Goal: Transaction & Acquisition: Purchase product/service

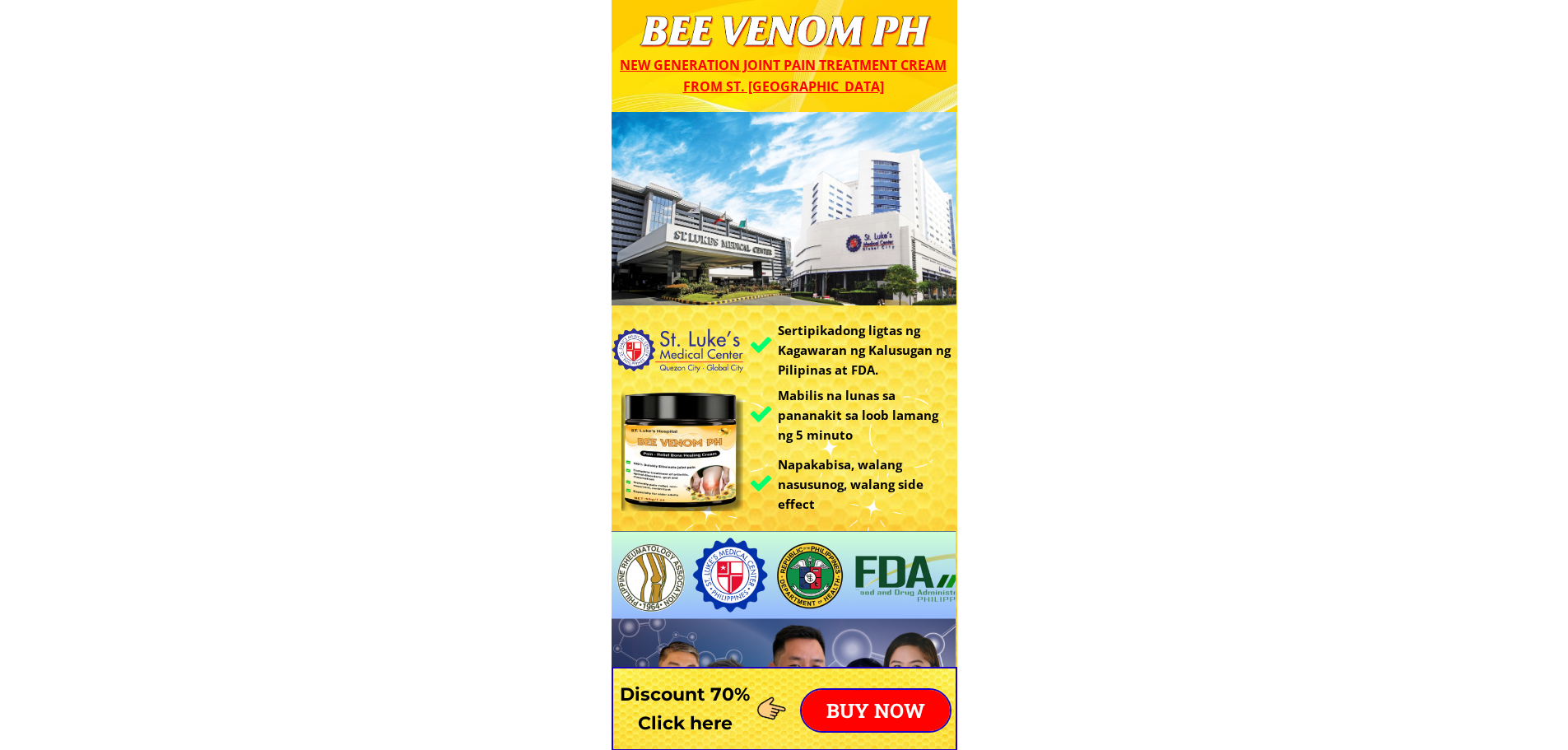
click at [893, 696] on p "BUY NOW" at bounding box center [876, 711] width 148 height 41
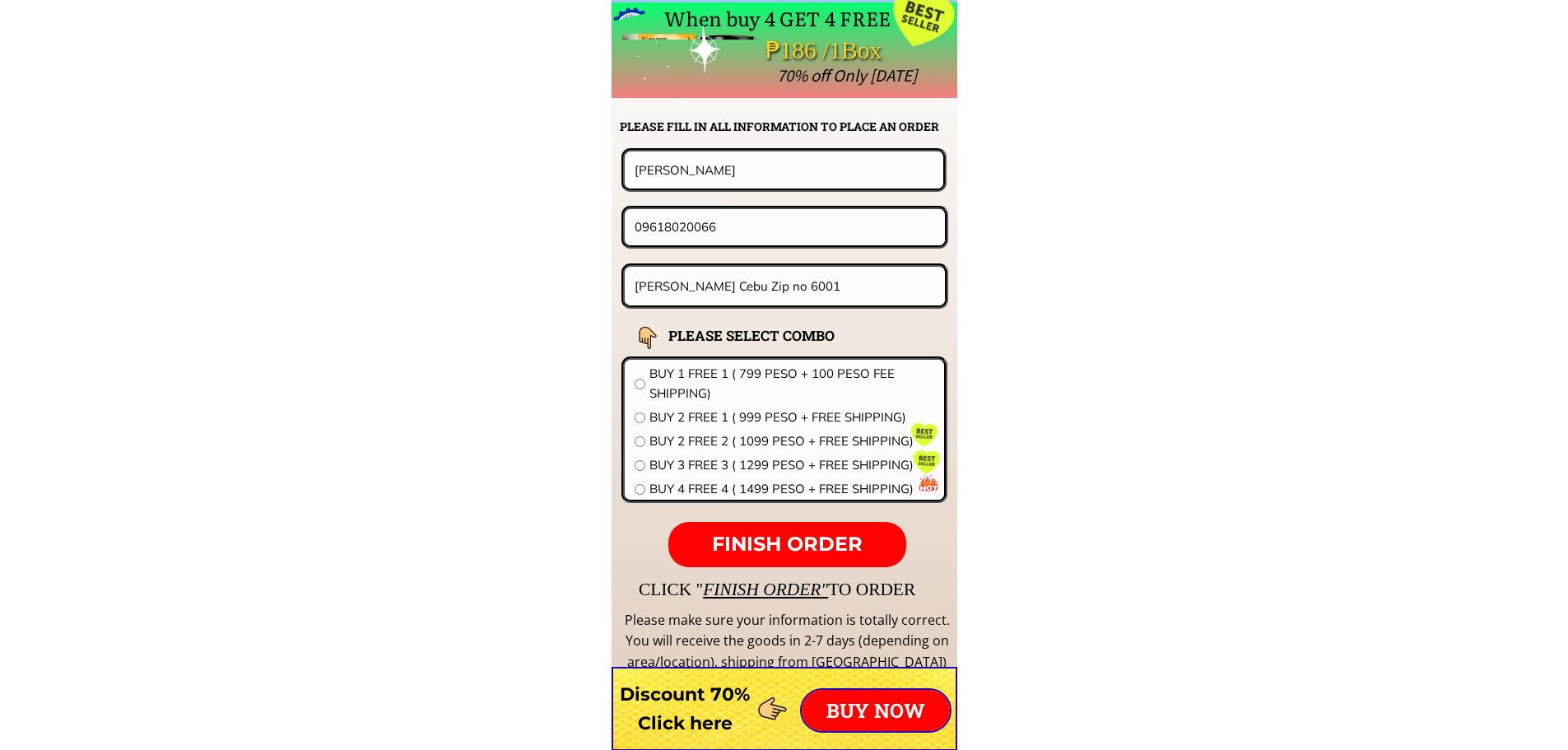
scroll to position [12918, 0]
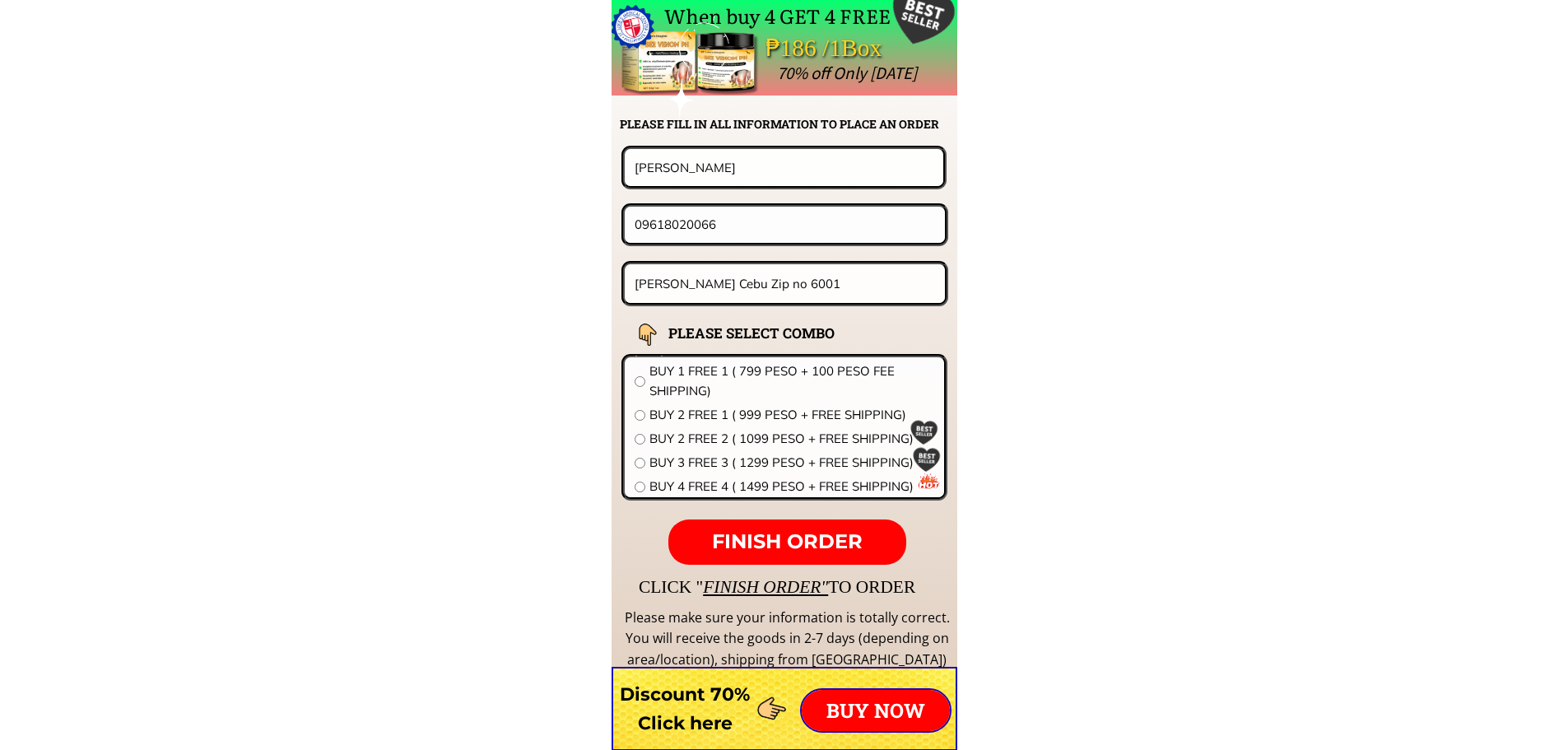
click at [803, 293] on input "Cansaga Consolacion Cebu Zip no 6001" at bounding box center [785, 283] width 310 height 39
paste input "[PERSON_NAME] 2 candait [PERSON_NAME] occ.mindoro"
type input "[PERSON_NAME] 2 candait [PERSON_NAME] occ.mindoro"
drag, startPoint x: 722, startPoint y: 174, endPoint x: 348, endPoint y: 168, distance: 374.0
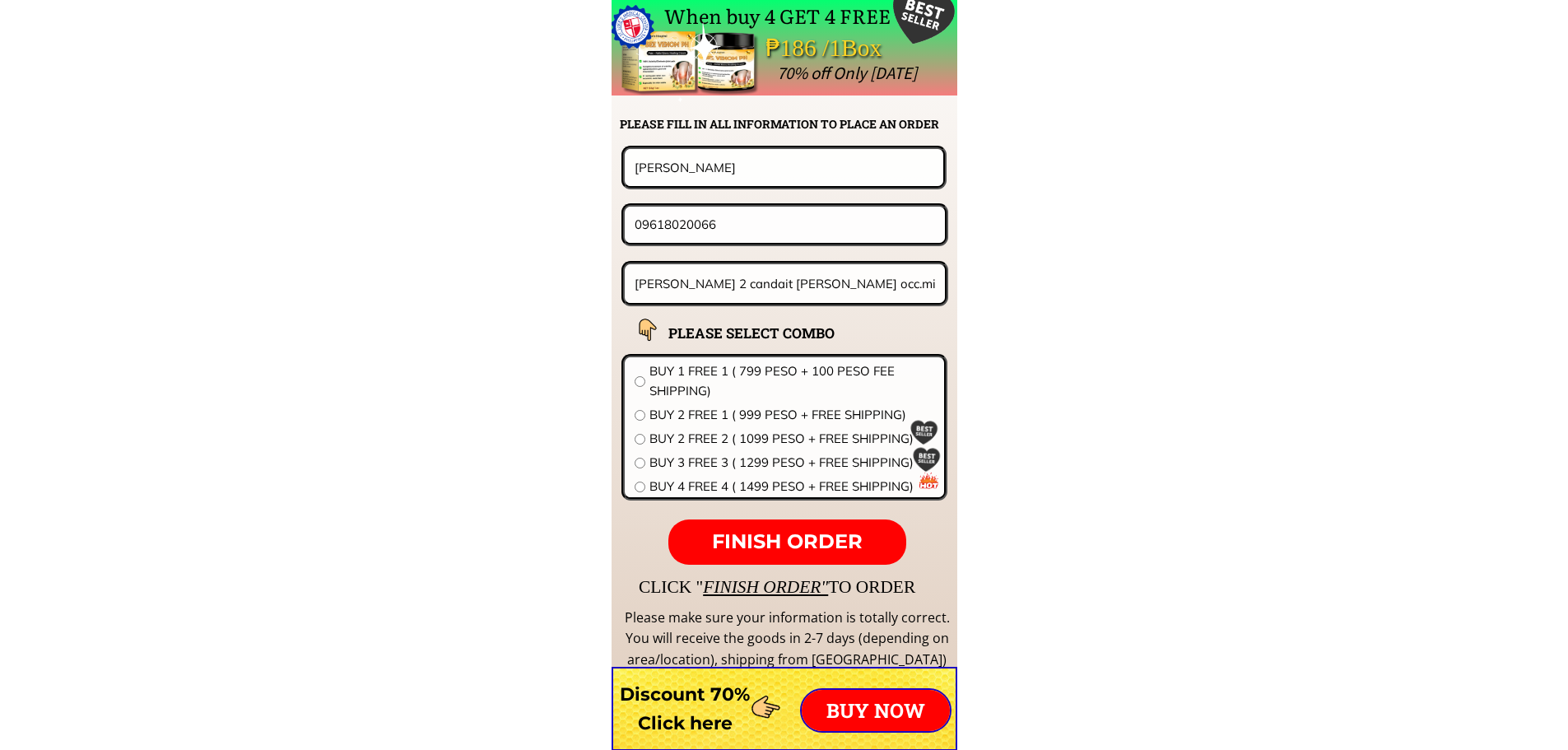
paste input "[PERSON_NAME] D, Orque"
type input "[PERSON_NAME] D, Orque"
click at [710, 223] on input "09618020066" at bounding box center [784, 224] width 309 height 36
paste input "558539397"
type input "09558539397"
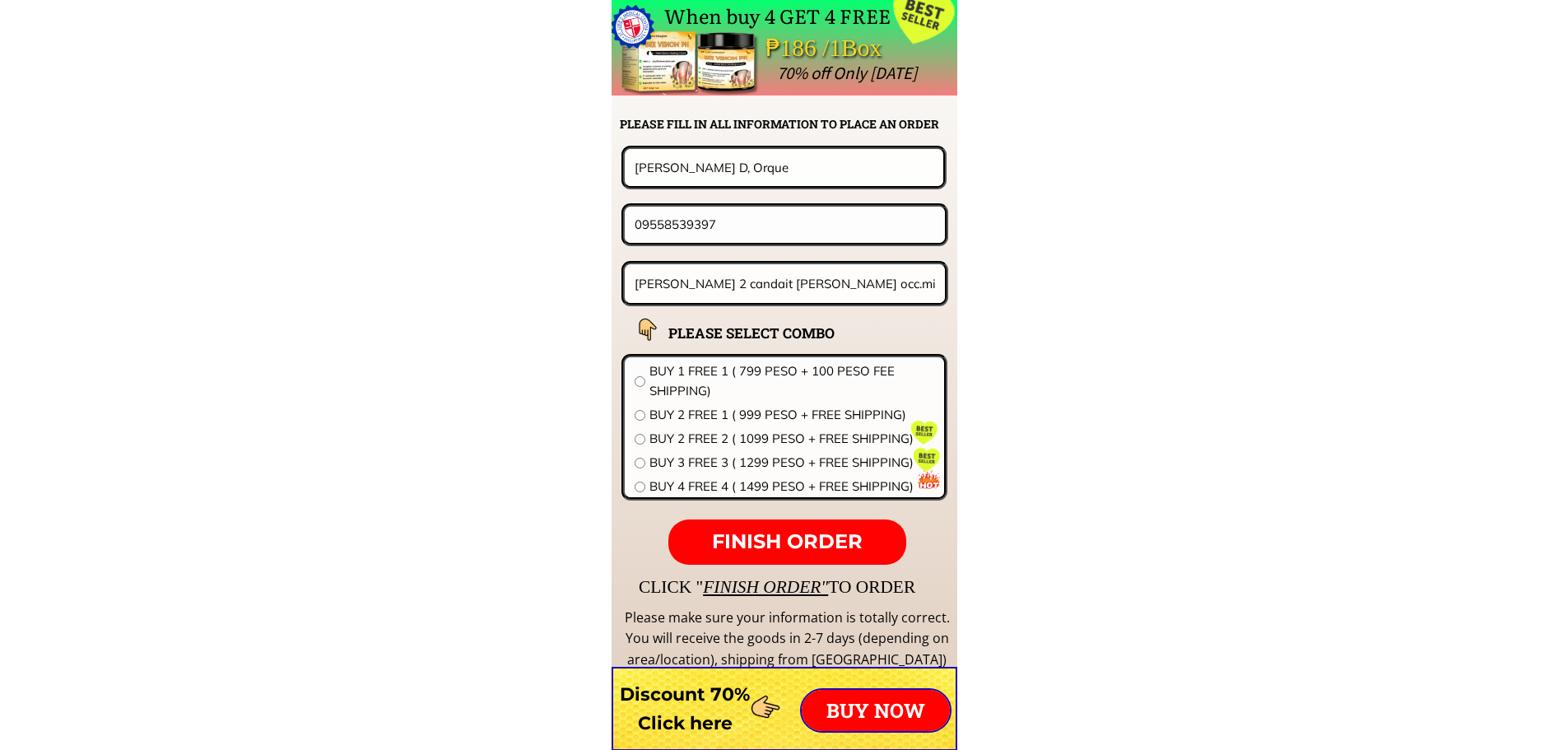
click at [712, 415] on span "BUY 2 FREE 1 ( 999 PESO + FREE SHIPPING)" at bounding box center [792, 415] width 285 height 20
radio input "true"
click at [774, 541] on span "FINISH ORDER" at bounding box center [787, 541] width 151 height 24
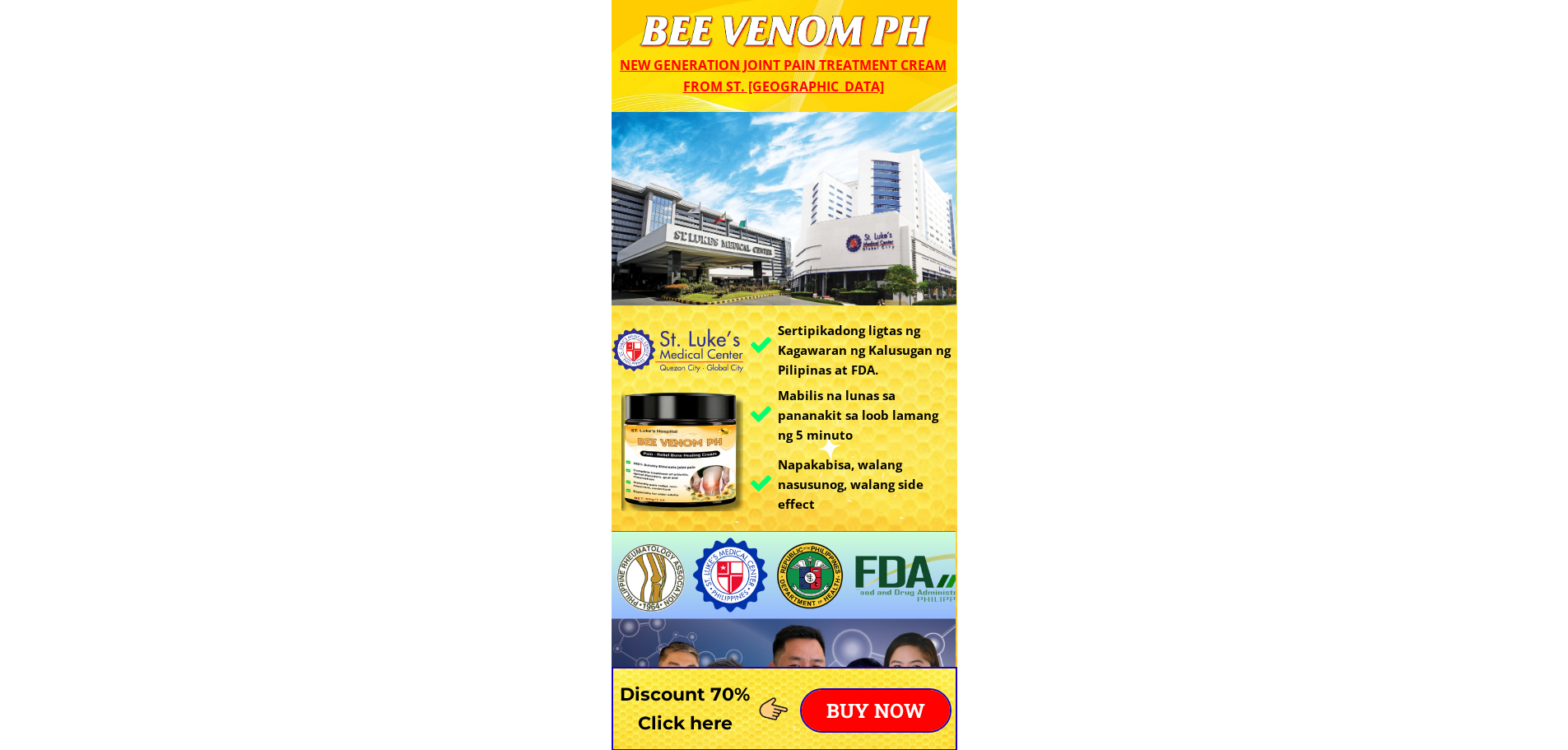
click at [868, 719] on p "BUY NOW" at bounding box center [876, 711] width 148 height 41
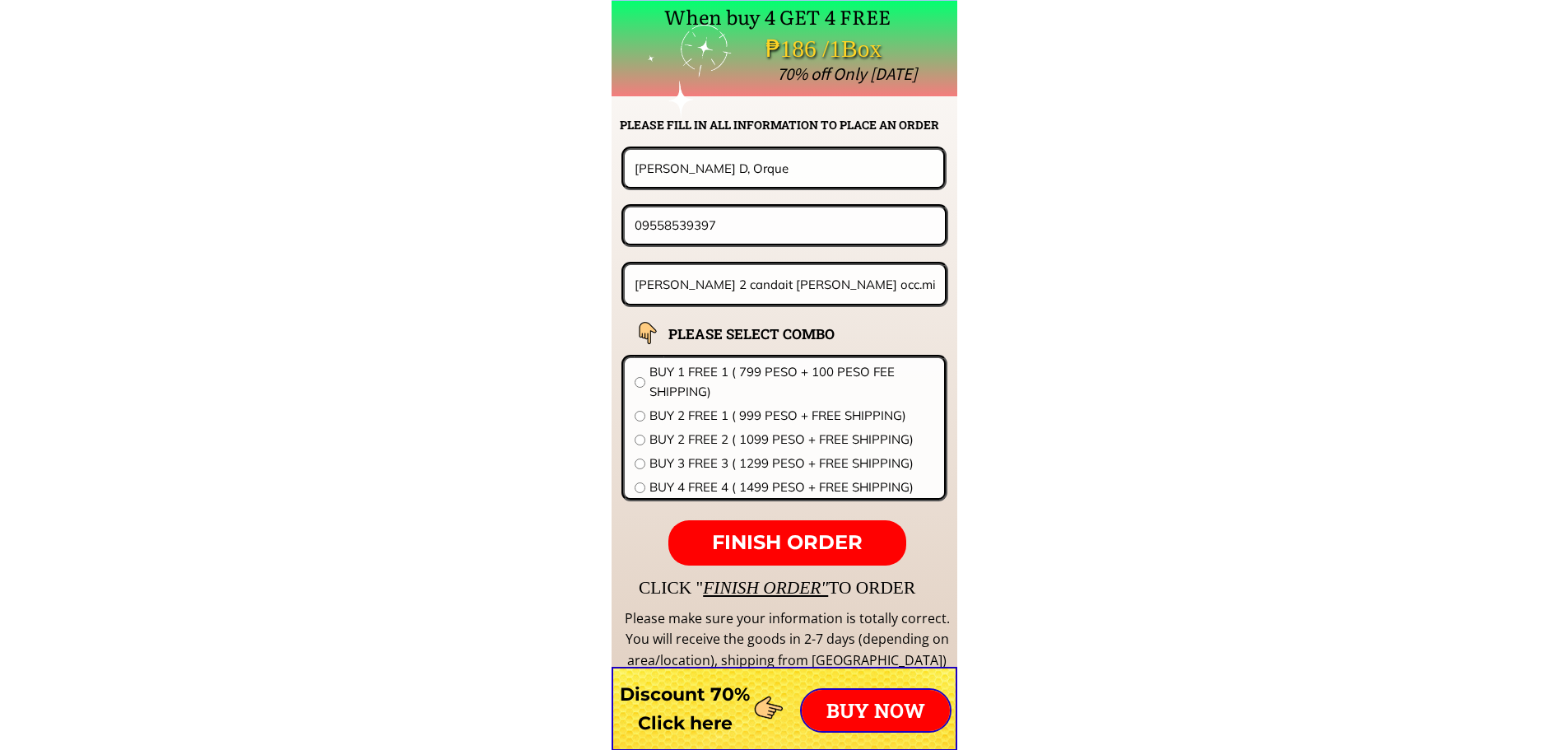
scroll to position [12918, 0]
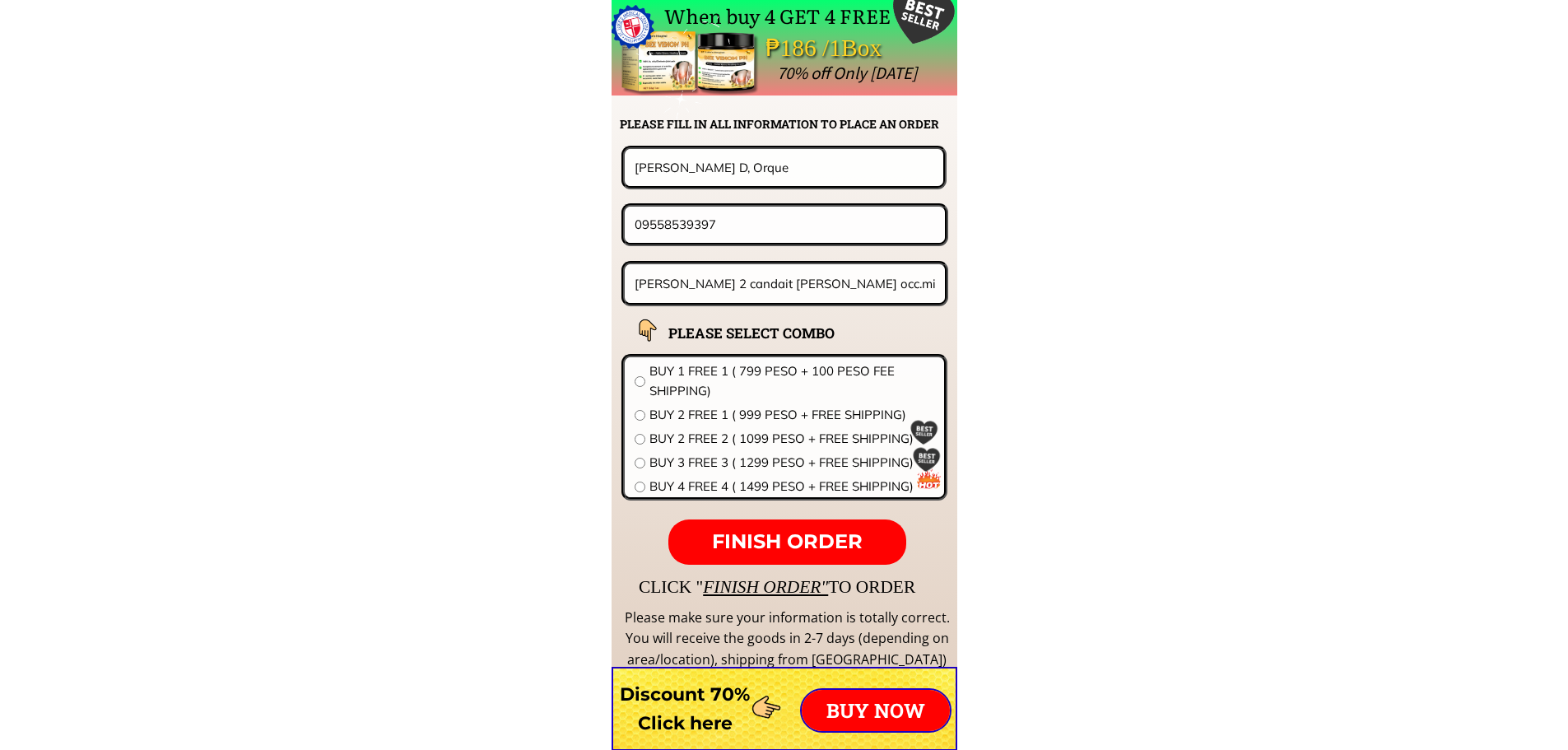
drag, startPoint x: 743, startPoint y: 220, endPoint x: 328, endPoint y: 235, distance: 415.3
paste input "639175367493"
type input "[PHONE_NUMBER]"
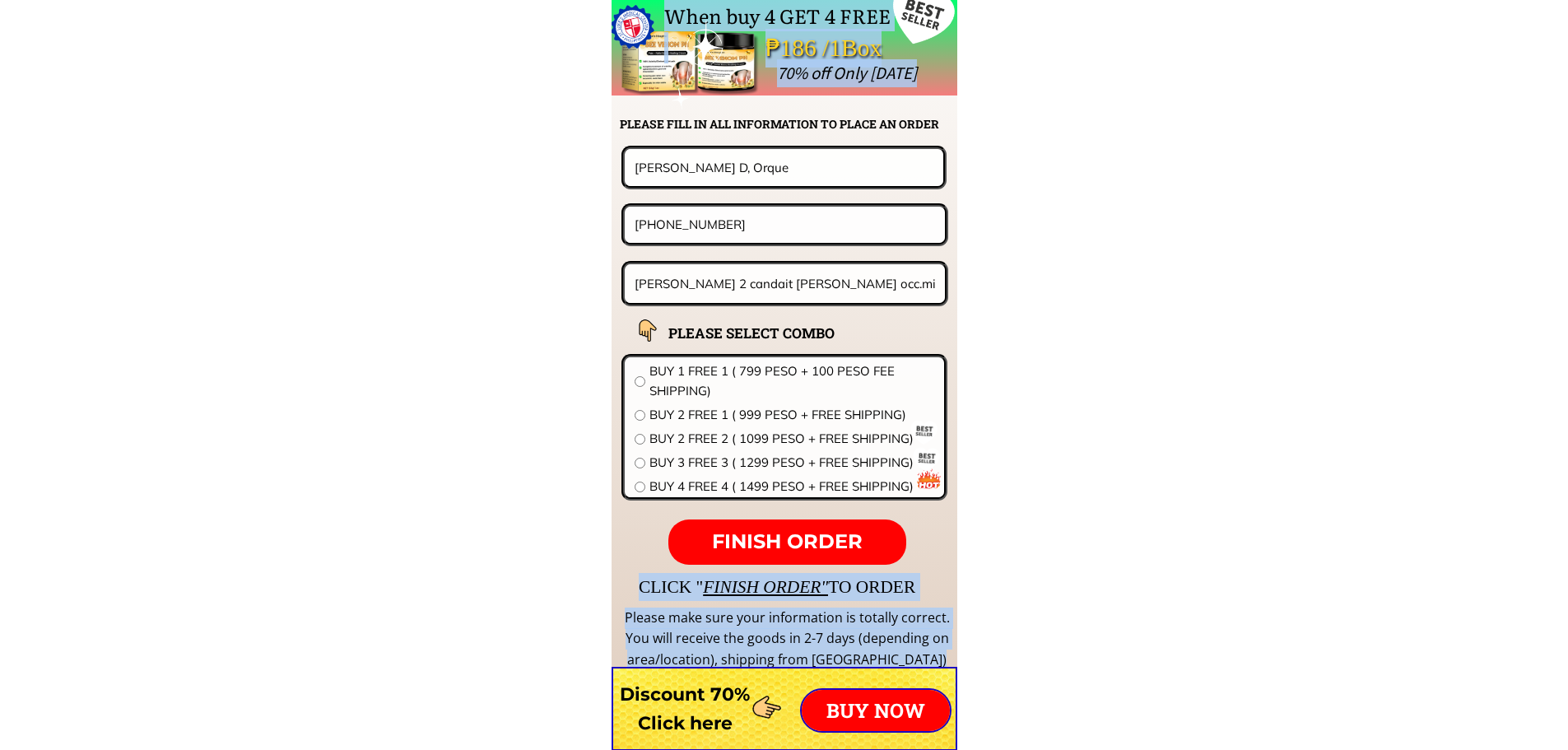
drag, startPoint x: 706, startPoint y: 184, endPoint x: 514, endPoint y: 152, distance: 194.6
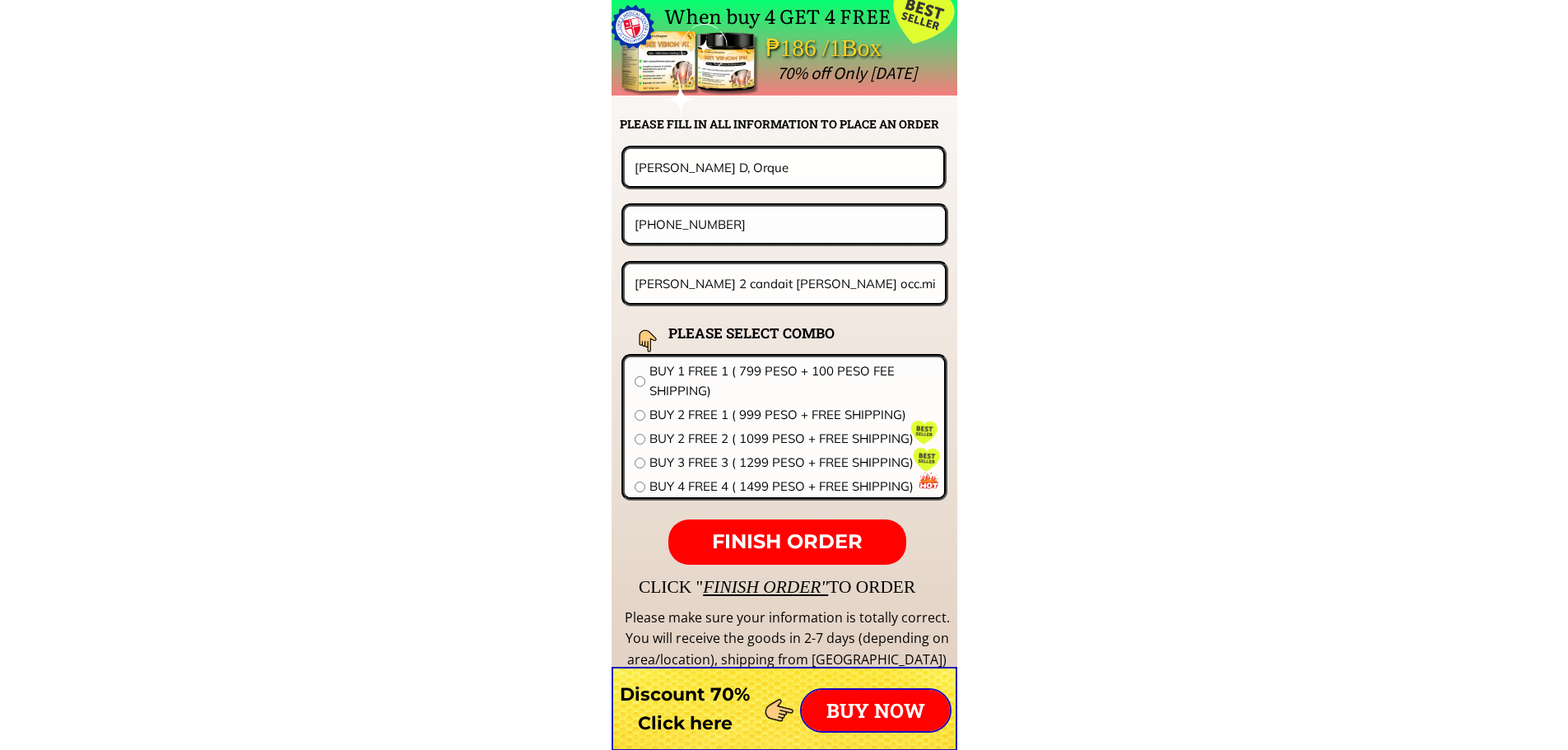
drag, startPoint x: 652, startPoint y: 153, endPoint x: 379, endPoint y: 153, distance: 273.0
paste input "[PERSON_NAME]"
type input "[PERSON_NAME]"
click at [721, 288] on input "[PERSON_NAME] 2 candait [PERSON_NAME] occ.mindoro" at bounding box center [785, 283] width 310 height 39
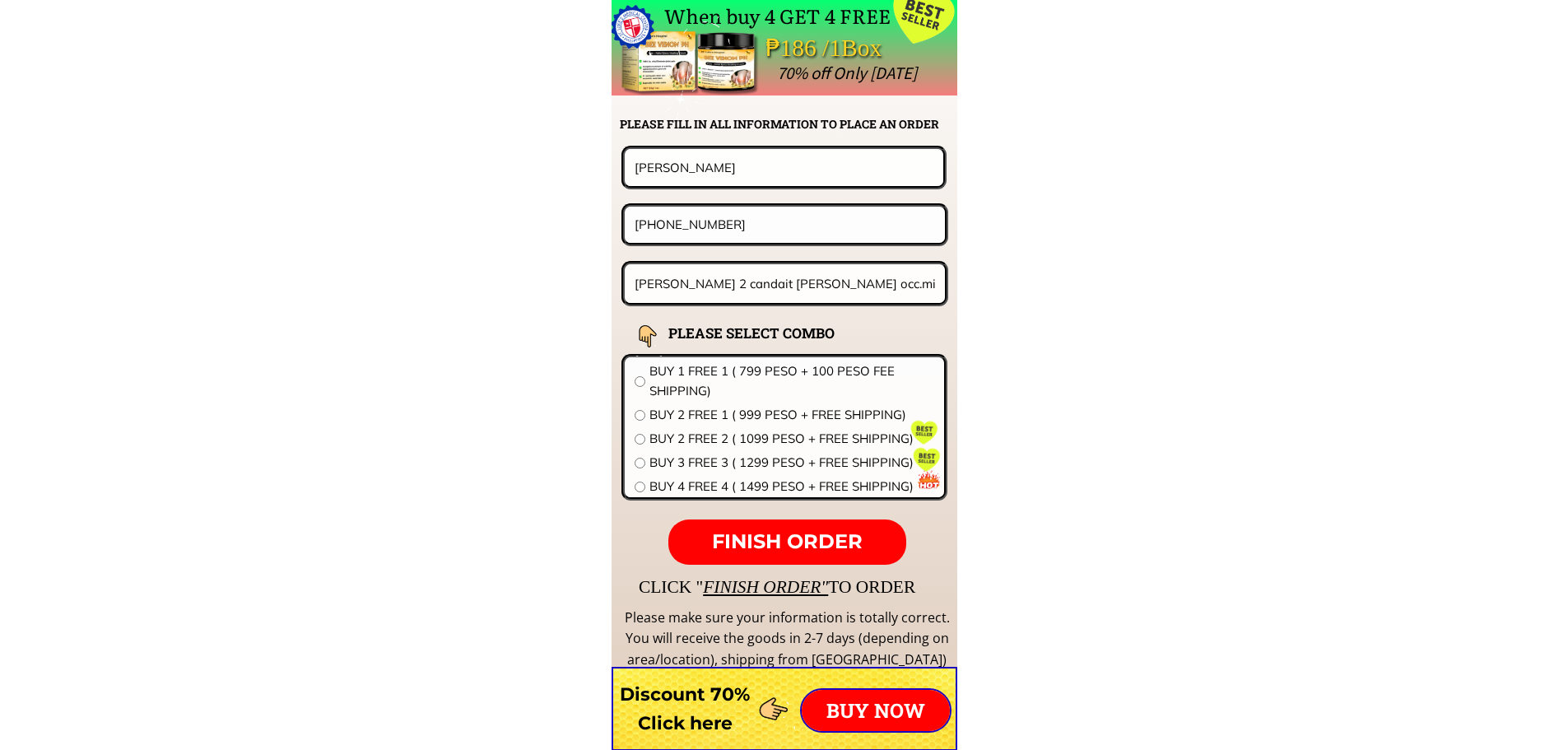
paste input "18 IlangIlang st Primavera Homes UPS5 Sucat Paranaque"
type input "18 IlangIlang st Primavera Homes UPS5 Sucat Paranaque"
click at [724, 376] on span "BUY 1 FREE 1 ( 799 PESO + 100 PESO FEE SHIPPING)" at bounding box center [792, 381] width 285 height 40
radio input "true"
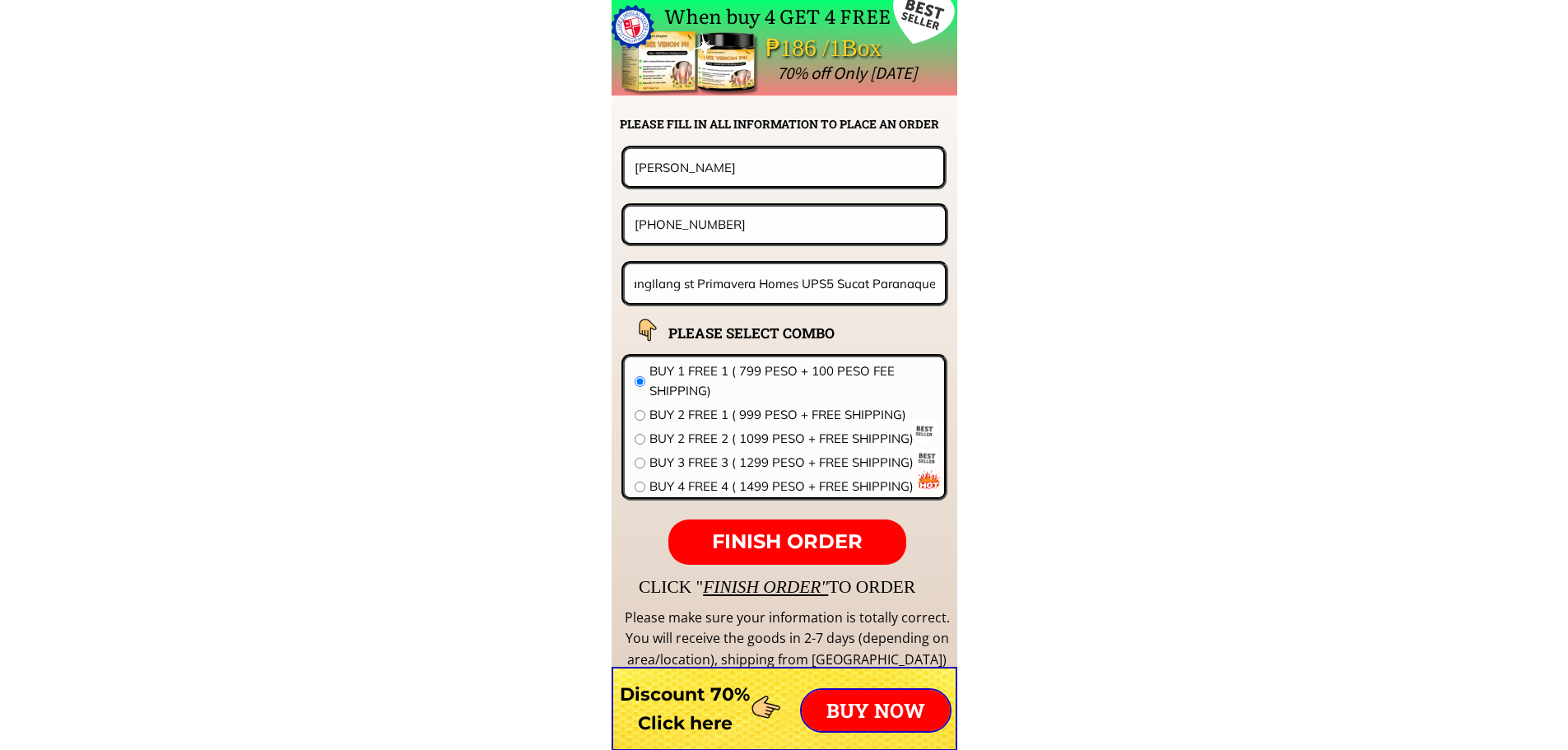
scroll to position [0, 0]
click at [803, 530] on span "FINISH ORDER" at bounding box center [787, 541] width 151 height 24
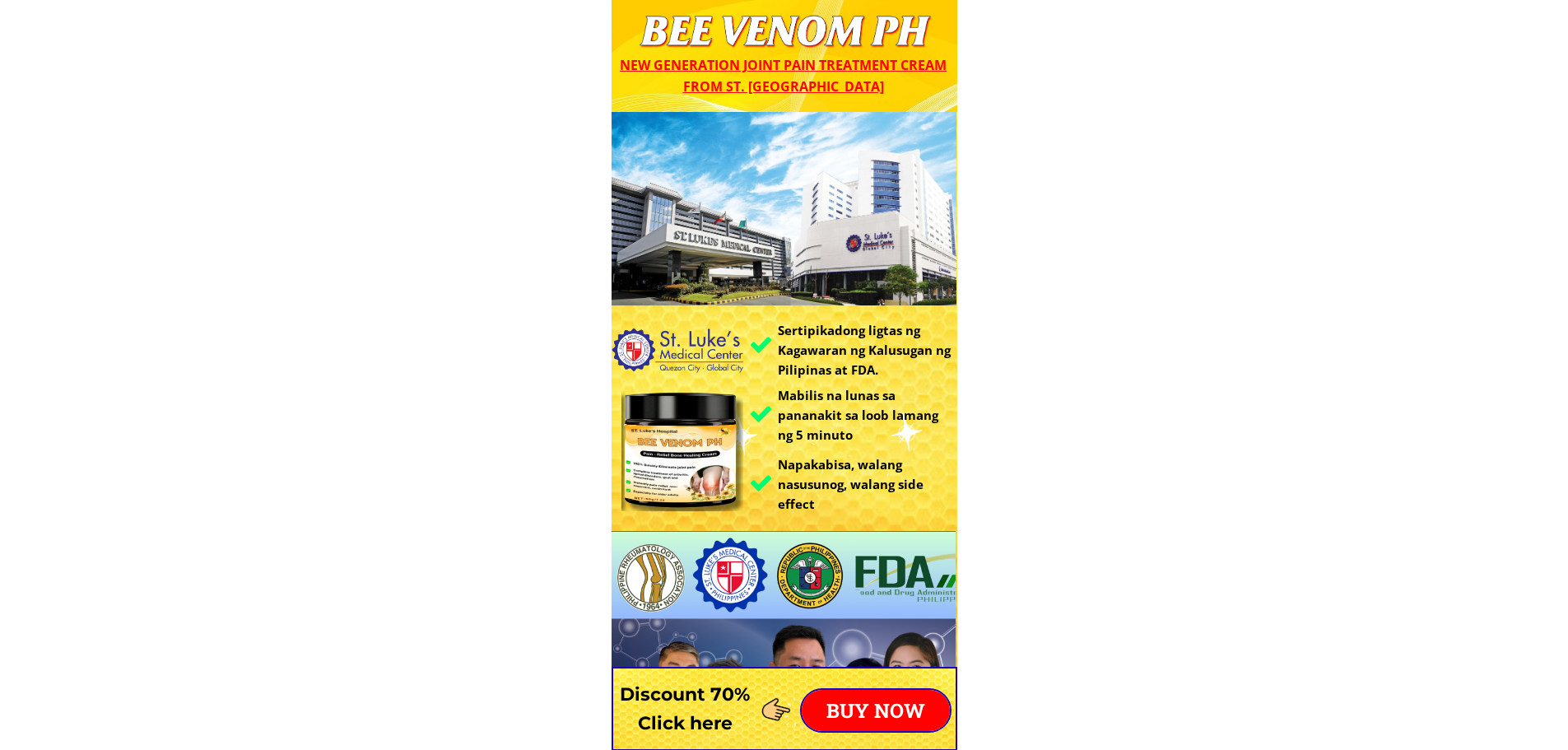
click at [886, 704] on p "BUY NOW" at bounding box center [876, 711] width 148 height 41
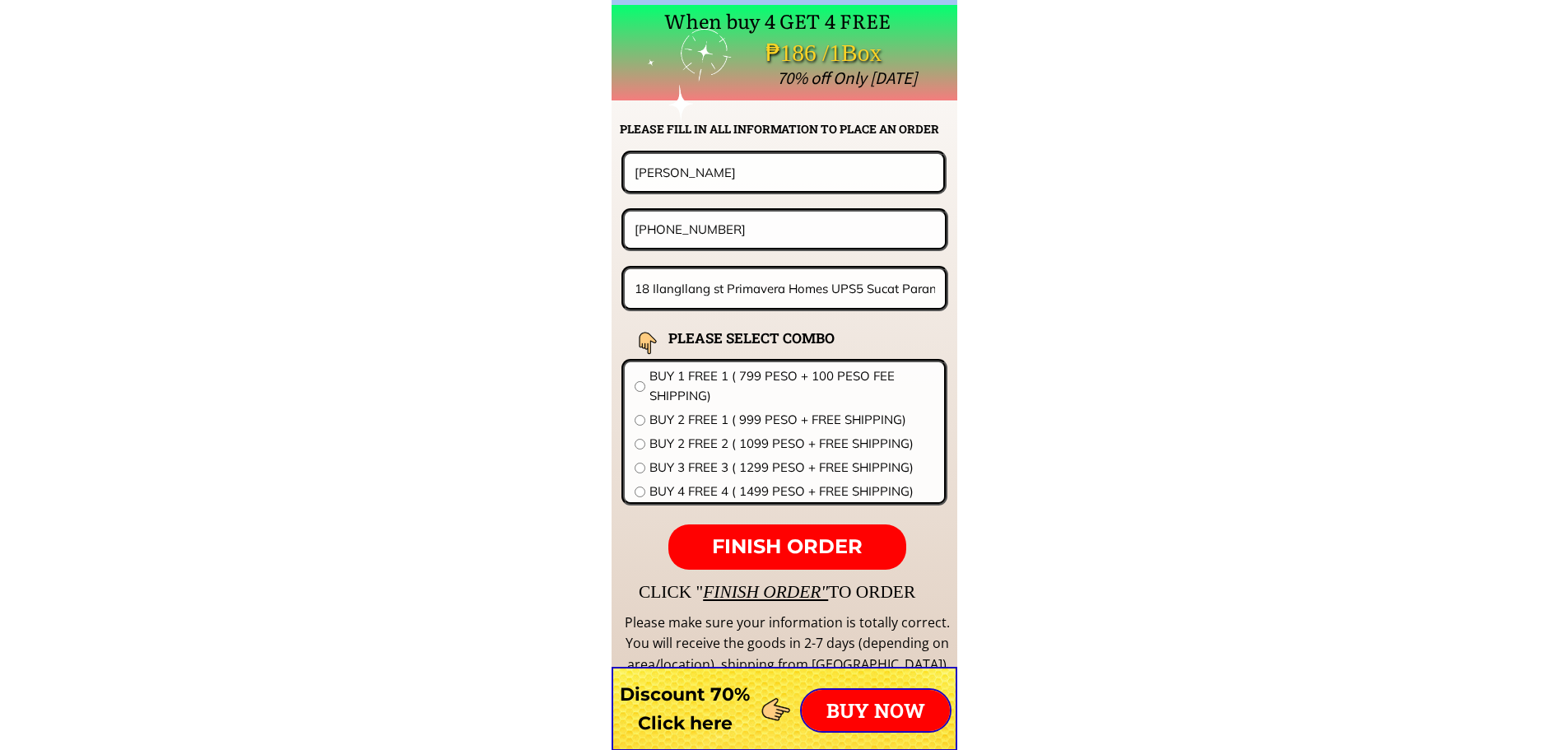
scroll to position [12918, 0]
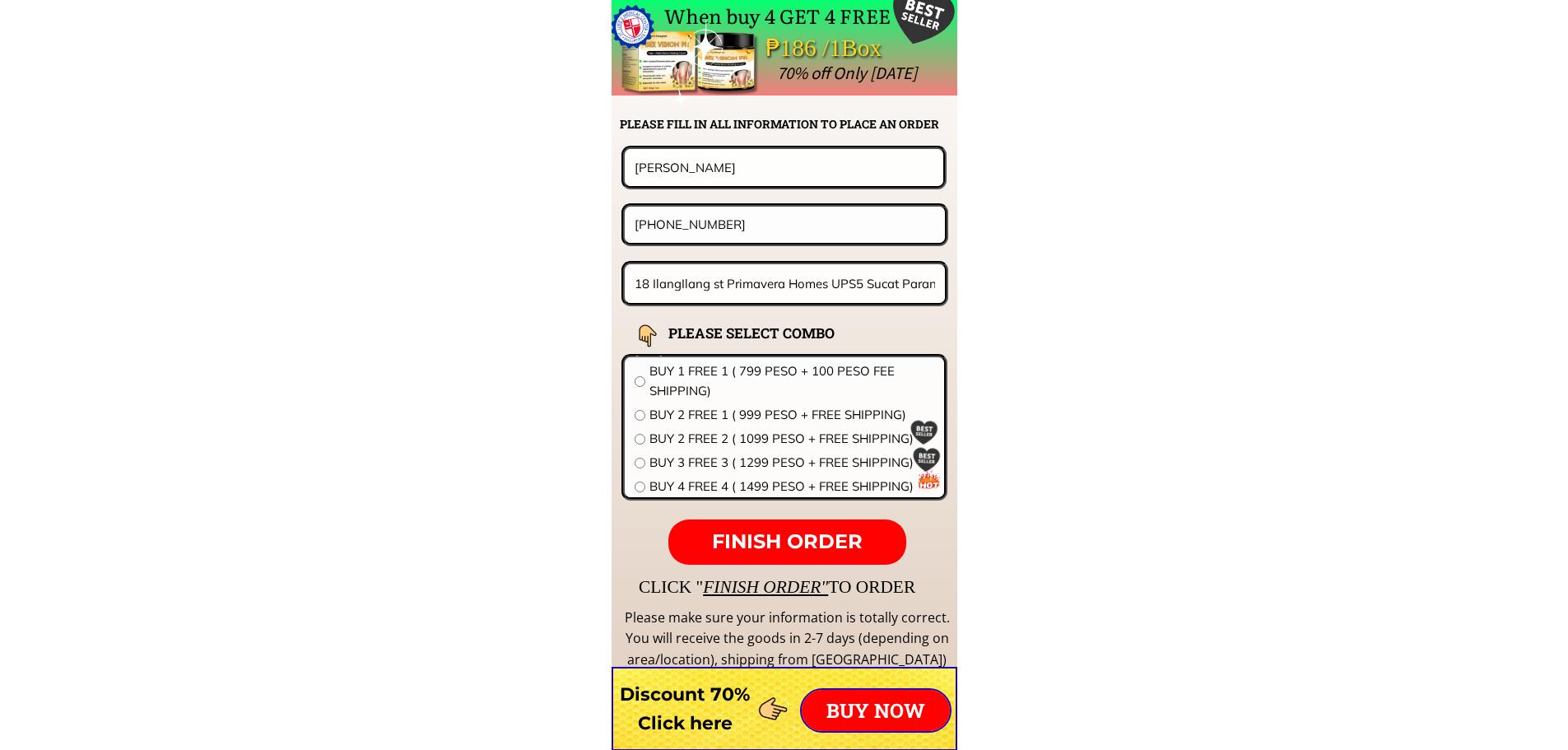
drag, startPoint x: 492, startPoint y: 161, endPoint x: 430, endPoint y: 161, distance: 62.0
paste input "carlhiza de jesus"
type input "carlhiza de jesus"
click at [832, 273] on input "18 IlangIlang st Primavera Homes UPS5 Sucat Paranaque" at bounding box center [785, 283] width 310 height 39
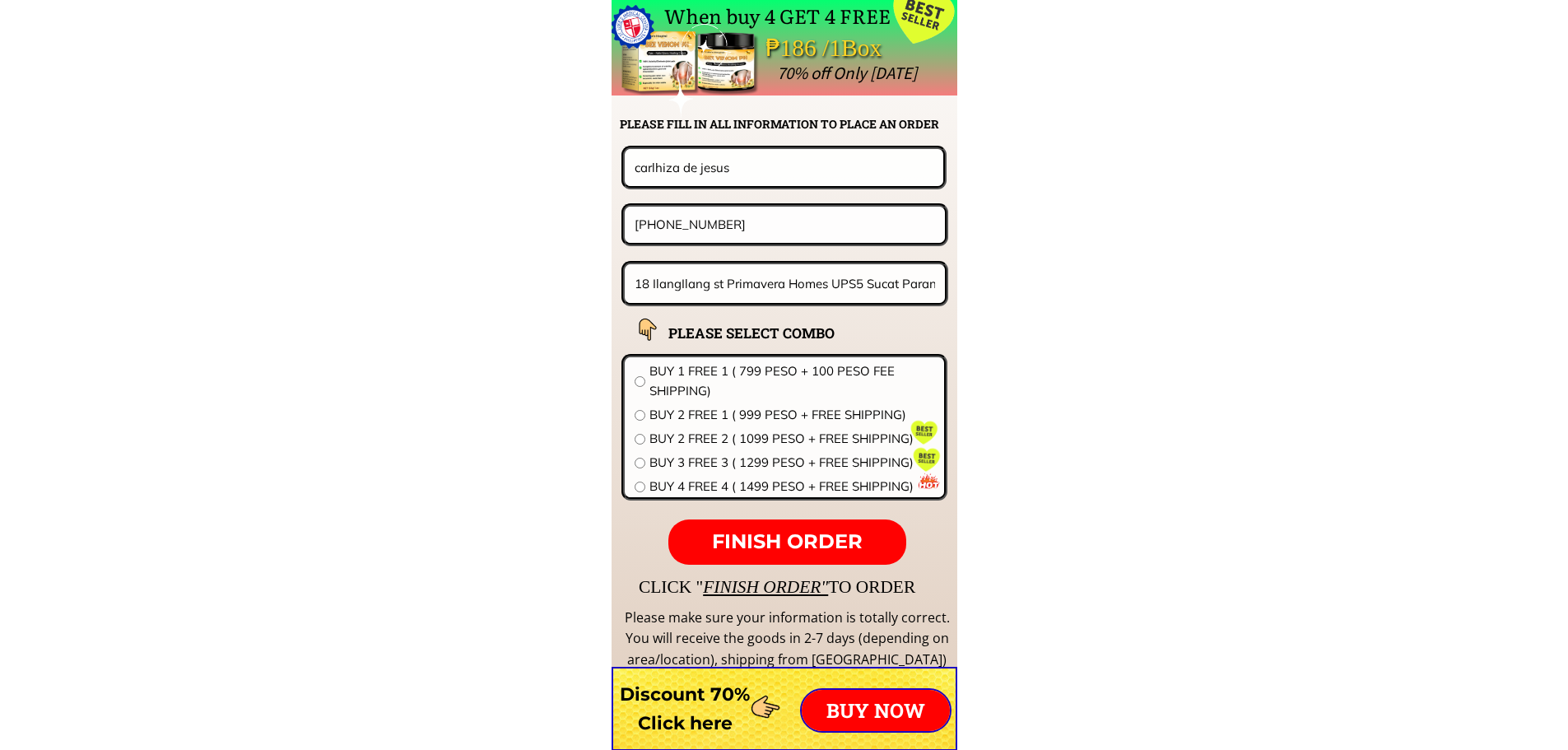
paste input "blk11 B Bohol st kenneth Road Nag payong Pasig City"
type input "blk11 B Bohol st kenneth Road Nag payong Pasig City"
click at [792, 366] on span "BUY 1 FREE 1 ( 799 PESO + 100 PESO FEE SHIPPING)" at bounding box center [792, 381] width 285 height 40
radio input "true"
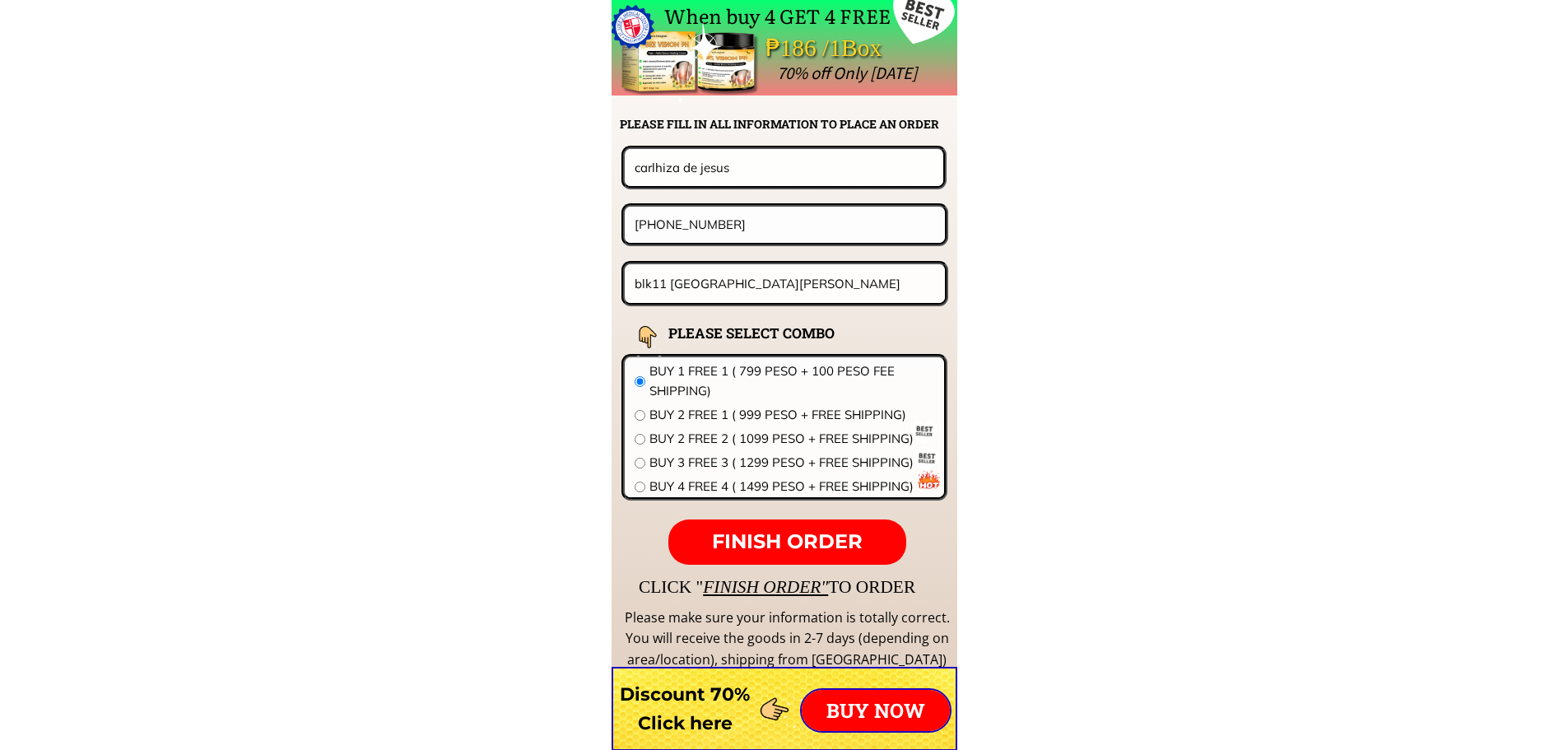
scroll to position [0, 0]
click at [765, 231] on input "[PHONE_NUMBER]" at bounding box center [784, 224] width 309 height 36
paste input "09538519966"
type input "09538519966"
paste input "09538519966"
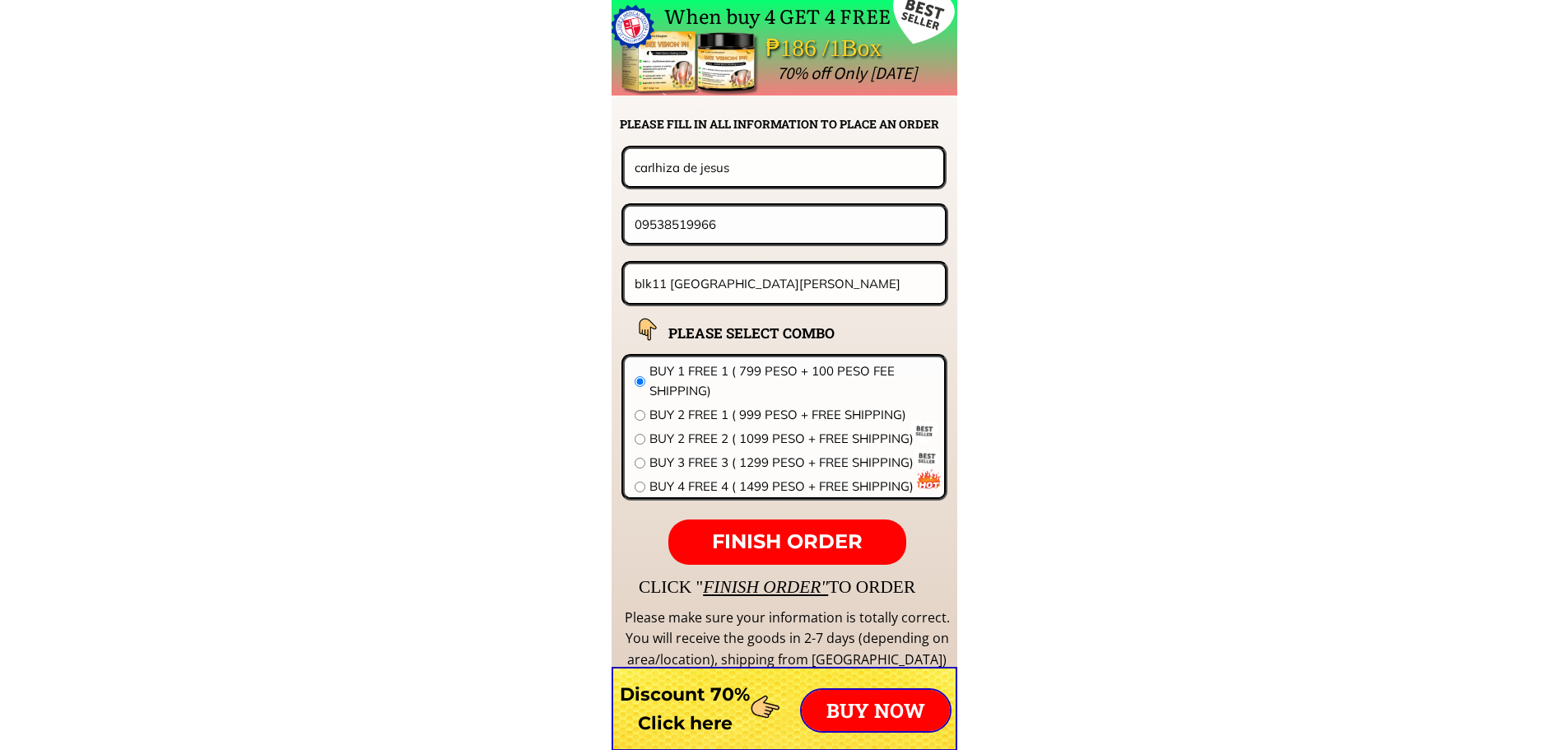
type input "09538519966"
click at [791, 525] on p "FINISH ORDER" at bounding box center [787, 543] width 237 height 46
